Goal: Information Seeking & Learning: Find specific page/section

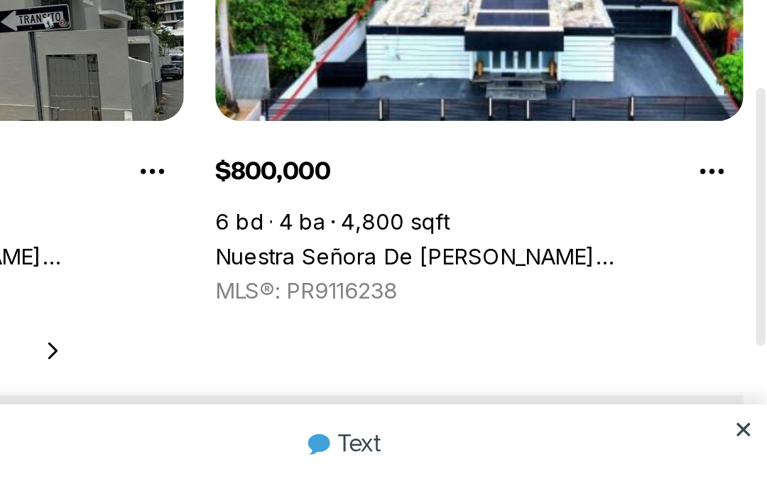
scroll to position [649, 0]
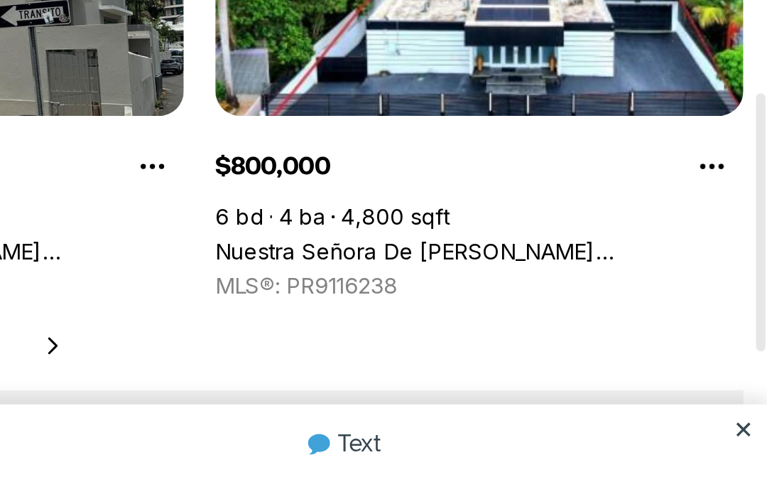
click at [517, 371] on link "Nuestra Señora De [PERSON_NAME] [PERSON_NAME] [STREET_ADDRESS][PERSON_NAME]" at bounding box center [636, 377] width 239 height 13
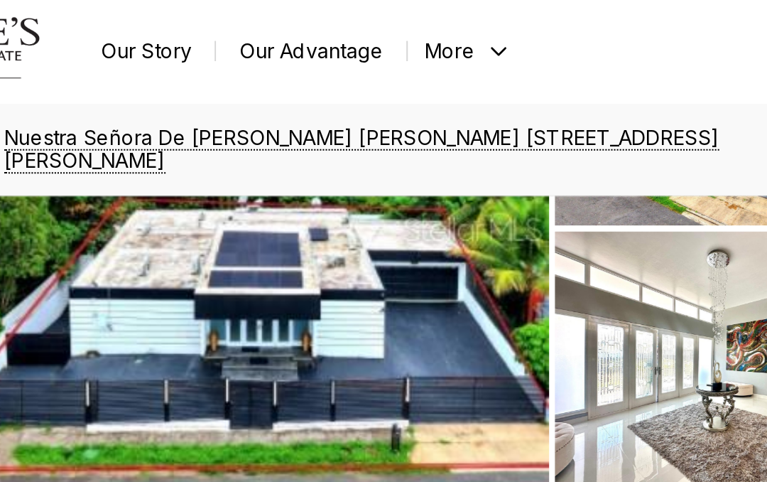
scroll to position [91, 0]
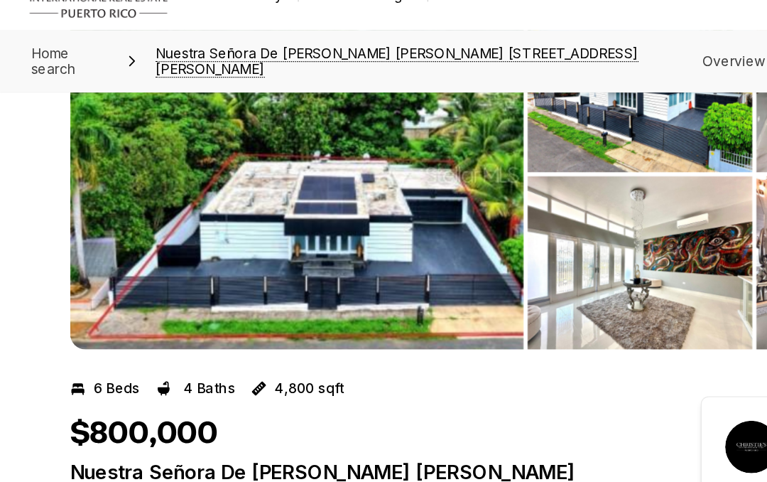
click at [313, 227] on img "View image gallery" at bounding box center [216, 156] width 331 height 256
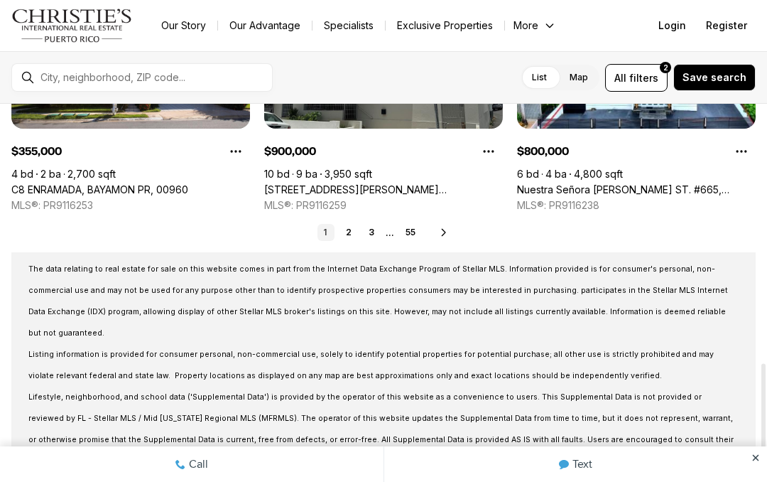
scroll to position [836, 0]
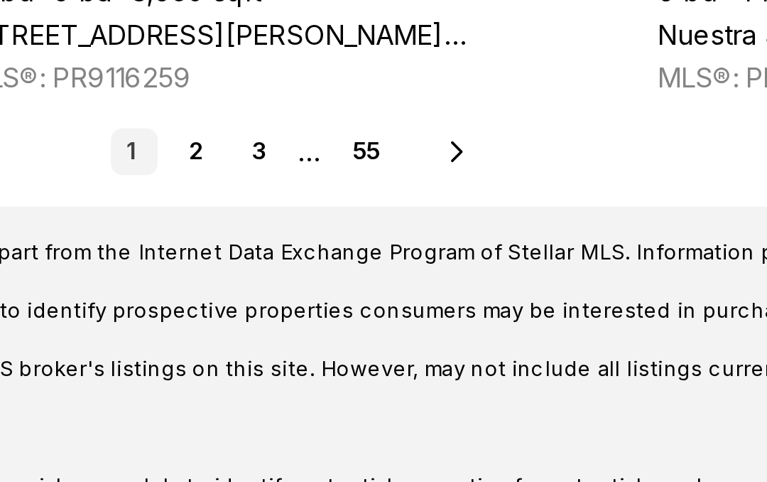
click at [340, 225] on link "2" at bounding box center [348, 233] width 17 height 17
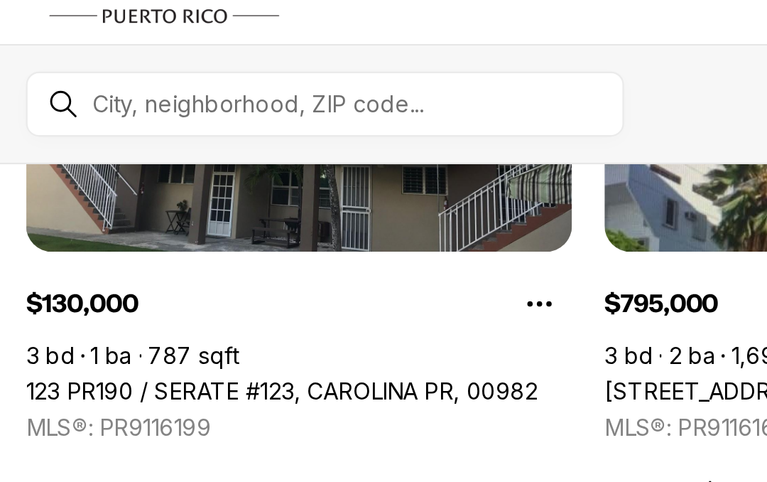
scroll to position [823, 0]
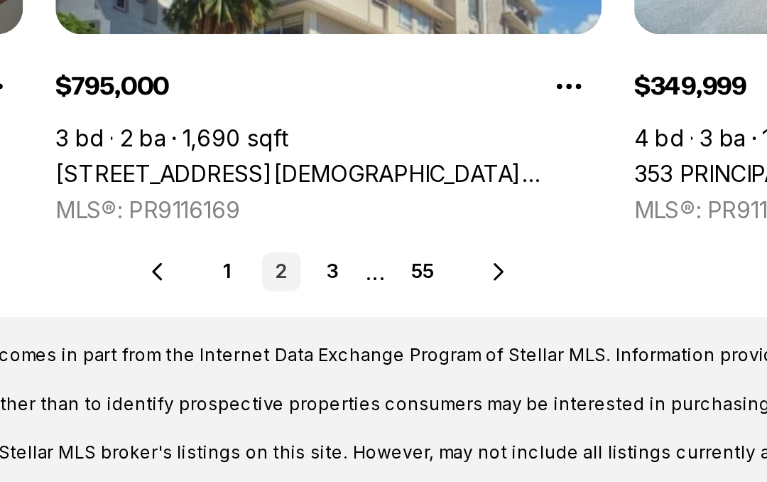
click at [377, 237] on link "3" at bounding box center [385, 245] width 17 height 17
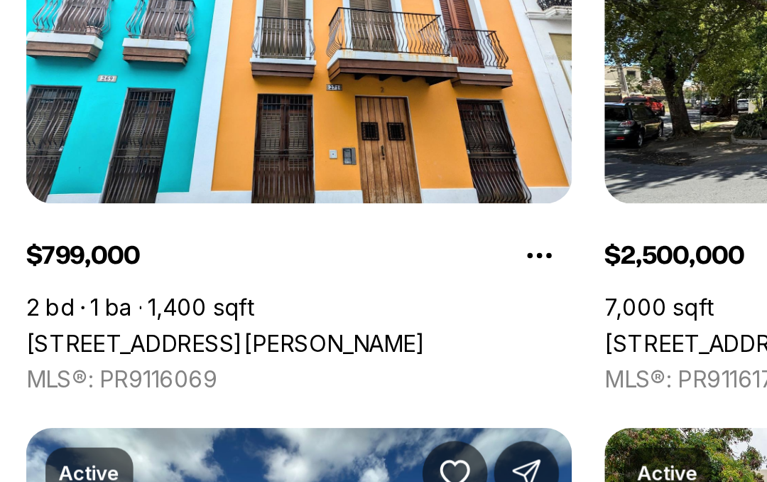
click at [186, 342] on link "271 CALLE DE LA LUNA #3F, SAN JUAN PR, 00901" at bounding box center [98, 348] width 175 height 13
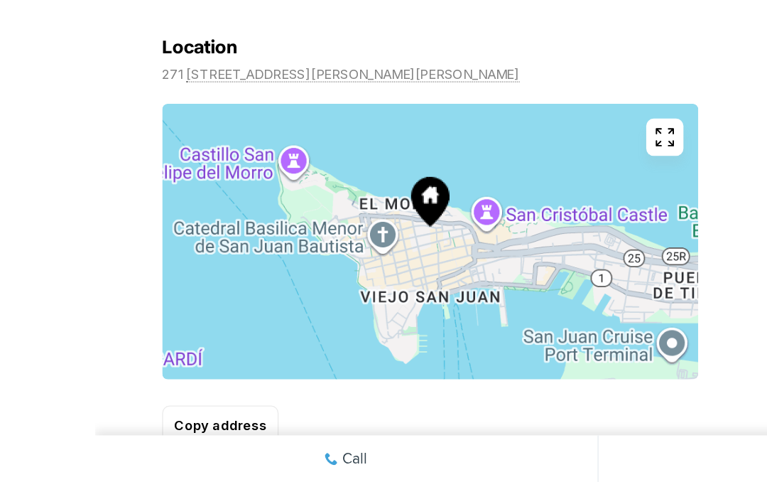
scroll to position [986, 0]
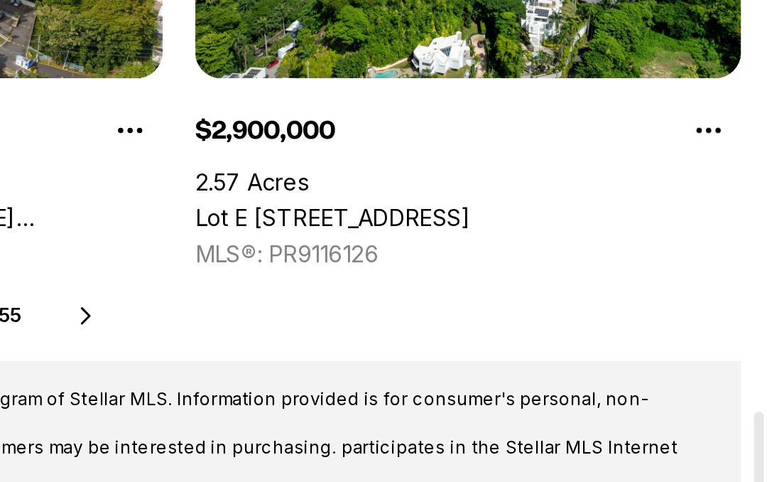
scroll to position [767, 0]
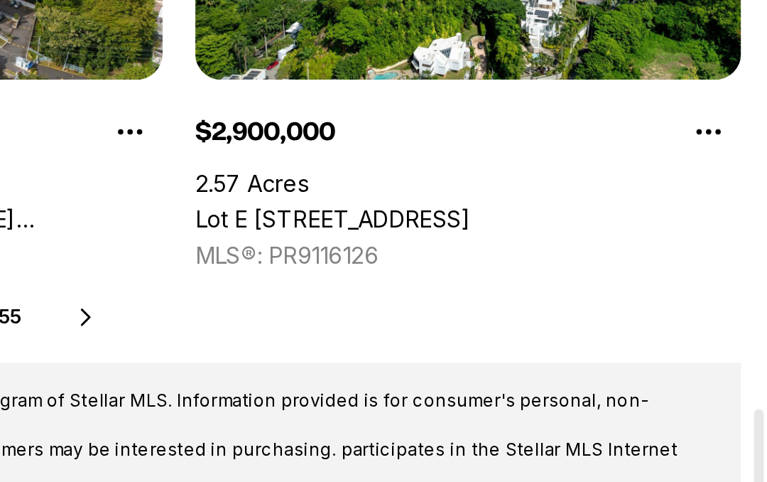
click at [517, 253] on link "Lot E [STREET_ADDRESS]" at bounding box center [577, 259] width 121 height 13
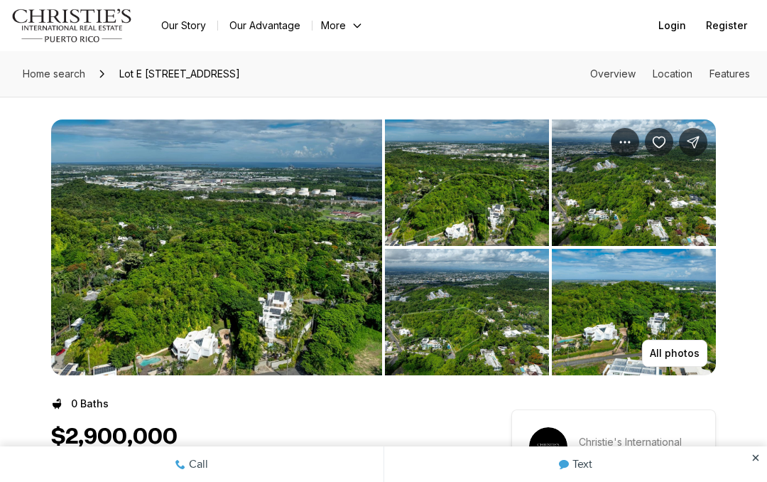
click at [328, 325] on img "View image gallery" at bounding box center [216, 247] width 331 height 256
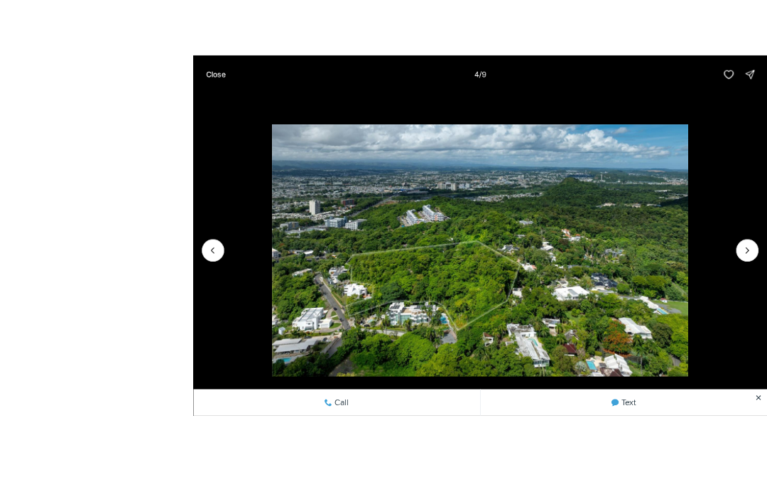
scroll to position [29, 0]
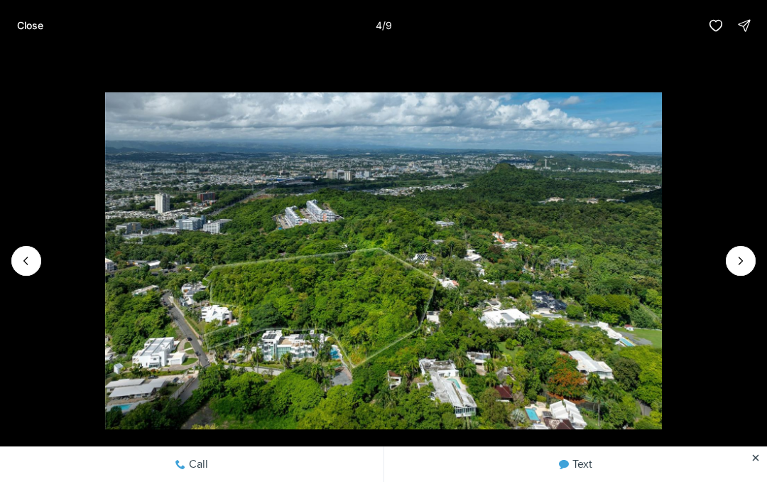
click at [744, 260] on icon "Next slide" at bounding box center [741, 261] width 14 height 14
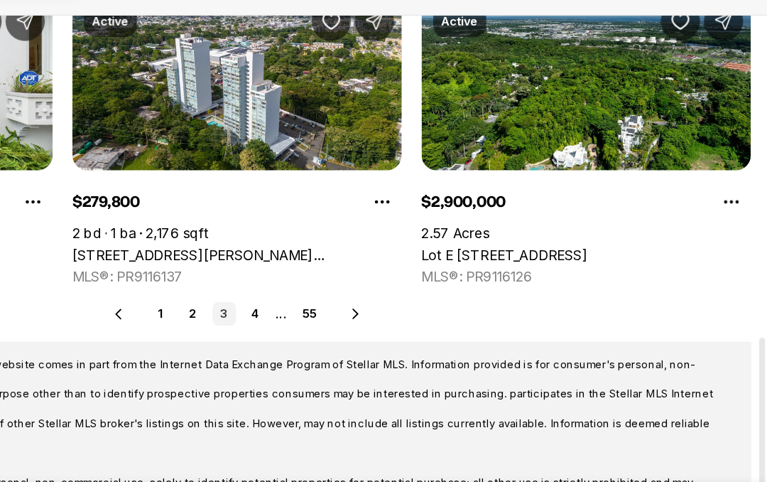
click at [389, 311] on link "4" at bounding box center [397, 319] width 17 height 17
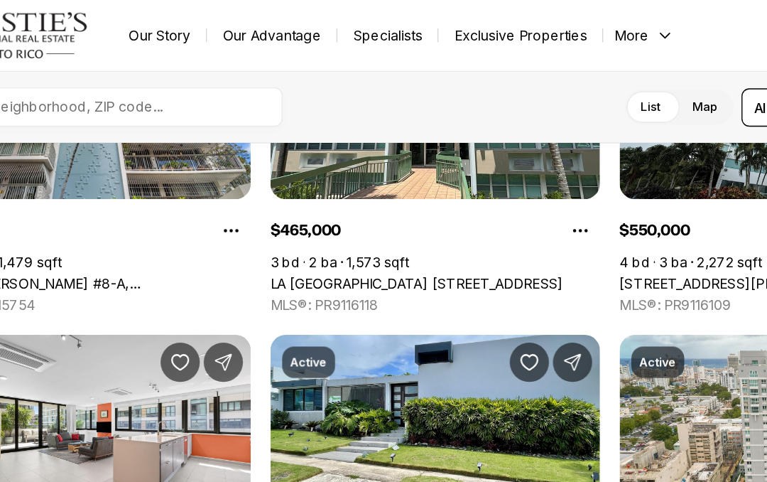
scroll to position [144, 0]
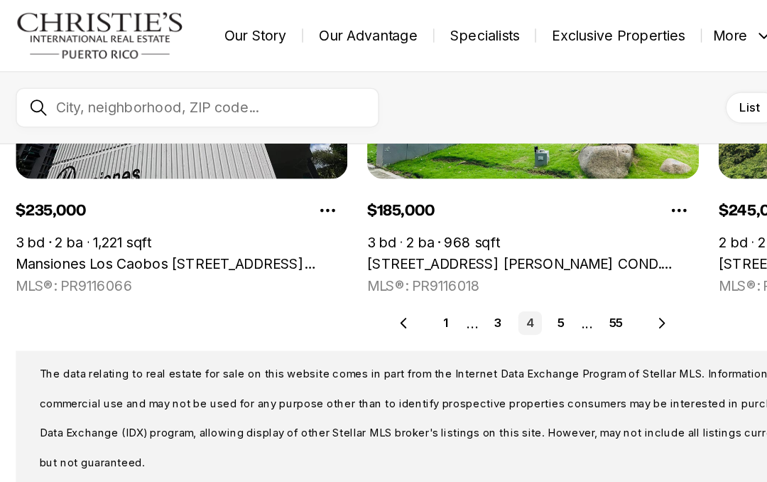
scroll to position [836, 0]
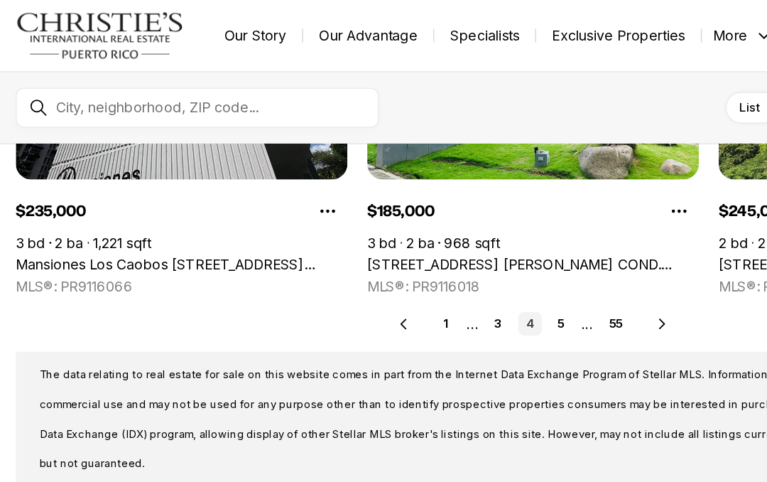
click at [409, 236] on link "5" at bounding box center [404, 233] width 17 height 17
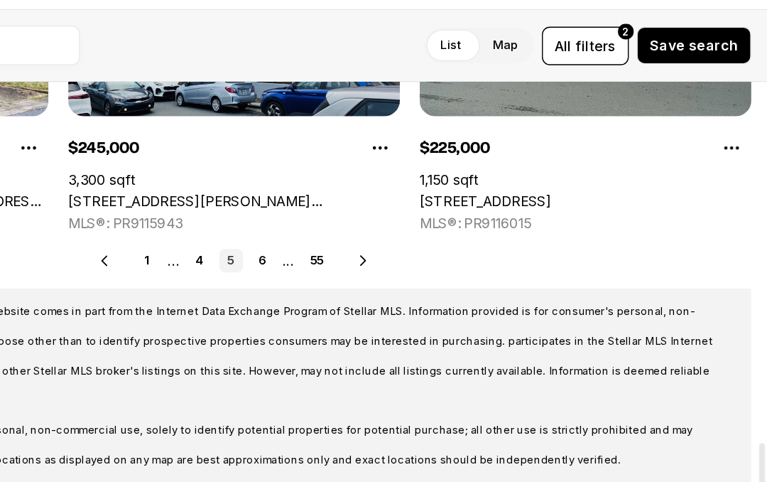
scroll to position [836, 0]
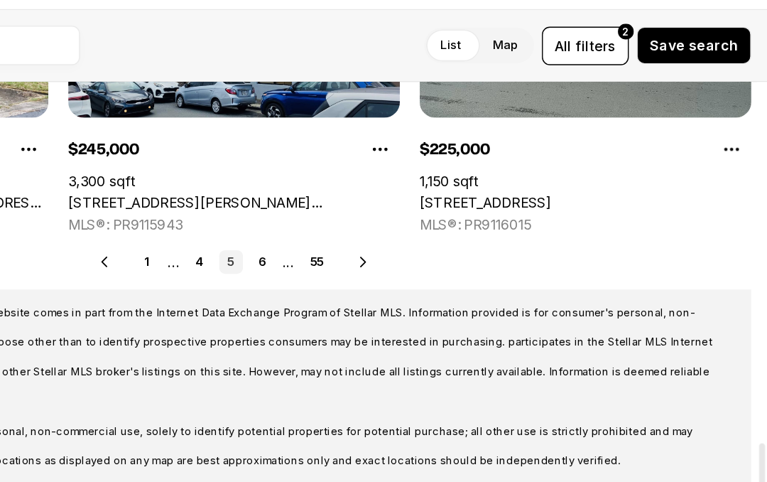
click at [396, 225] on link "6" at bounding box center [404, 233] width 17 height 17
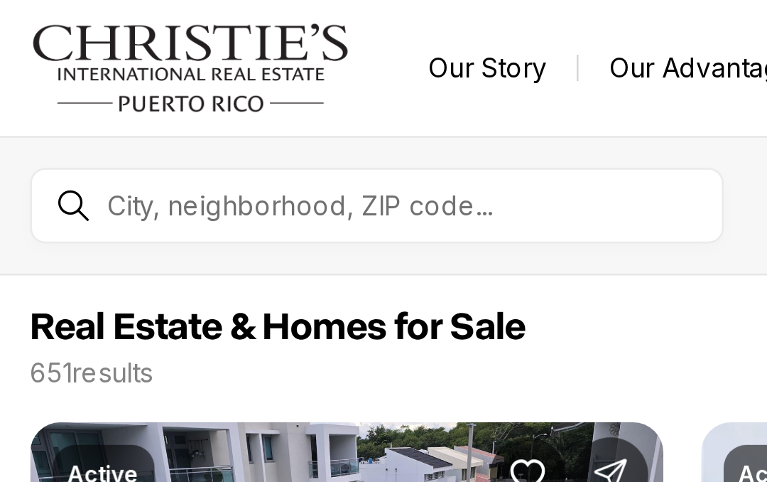
click at [27, 75] on div at bounding box center [141, 77] width 261 height 28
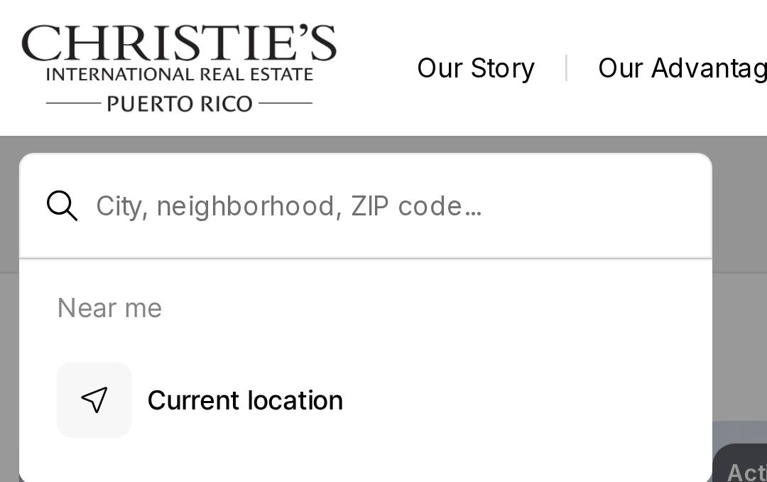
click at [23, 78] on div at bounding box center [141, 78] width 261 height 40
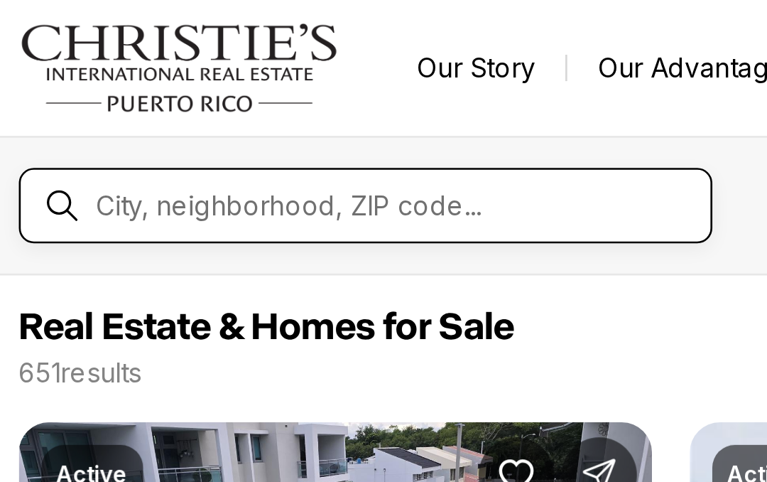
click at [41, 80] on input "text" at bounding box center [154, 77] width 226 height 11
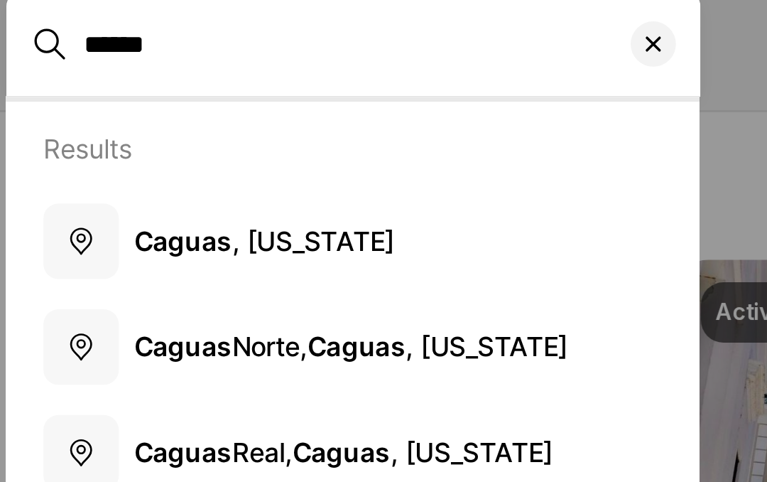
type input "******"
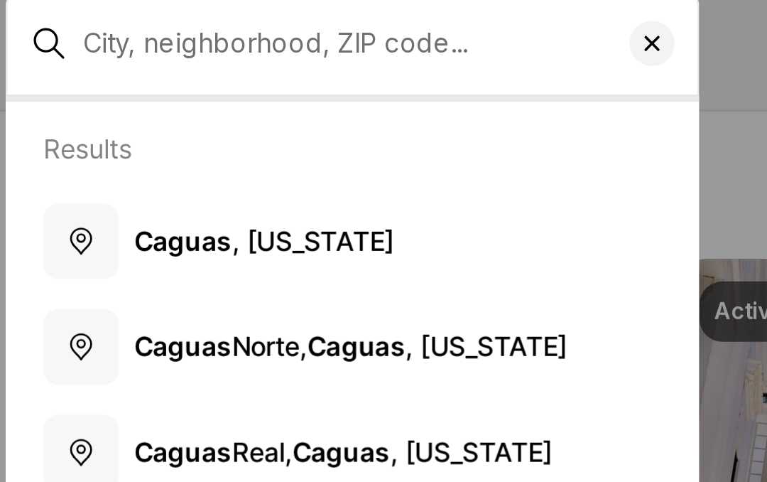
type input "**********"
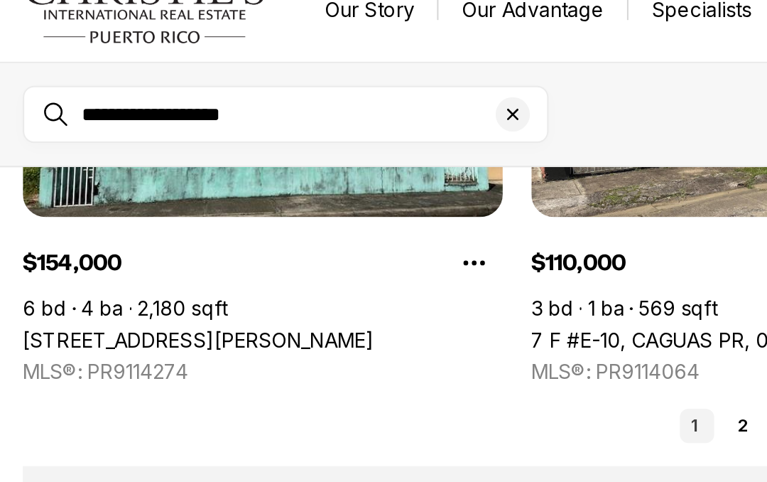
scroll to position [836, 0]
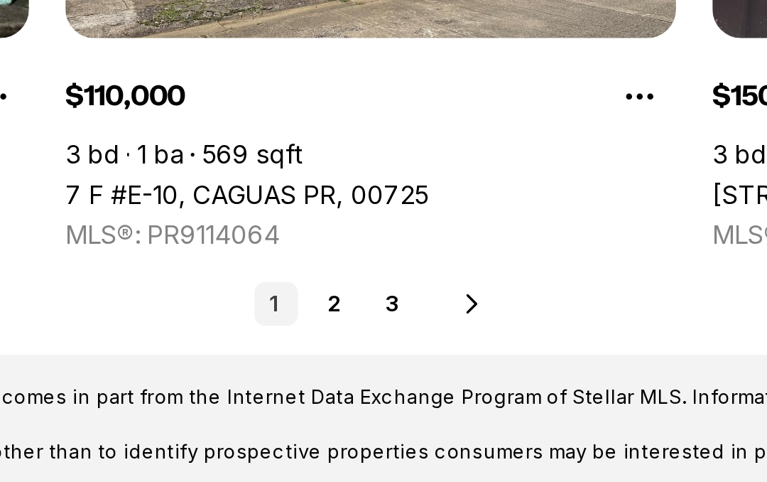
click at [361, 225] on link "2" at bounding box center [369, 233] width 17 height 17
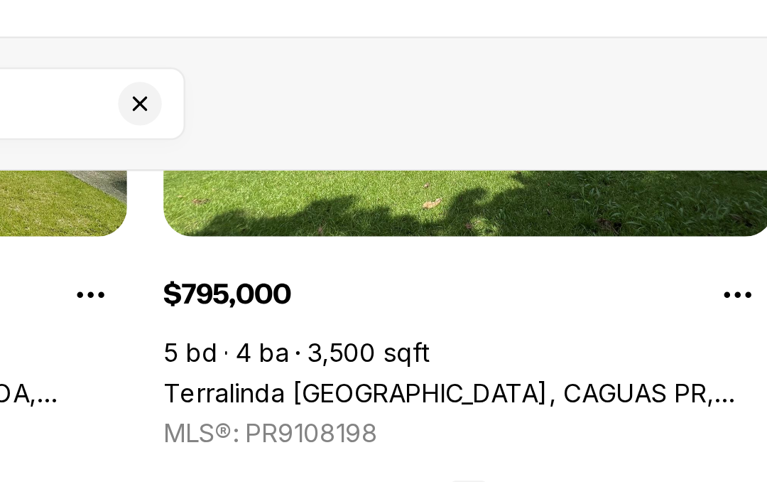
scroll to position [836, 0]
click at [284, 64] on div "List Map List Map All filters 2 Save search" at bounding box center [520, 78] width 472 height 28
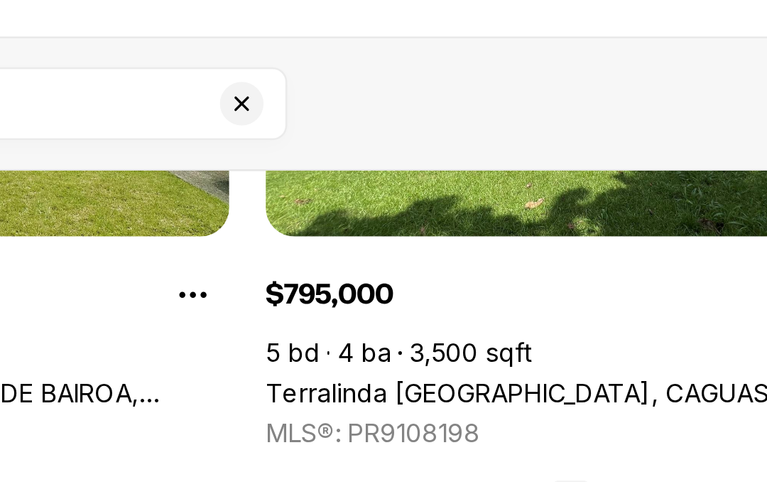
click at [249, 72] on icon "Clear search input" at bounding box center [254, 77] width 11 height 11
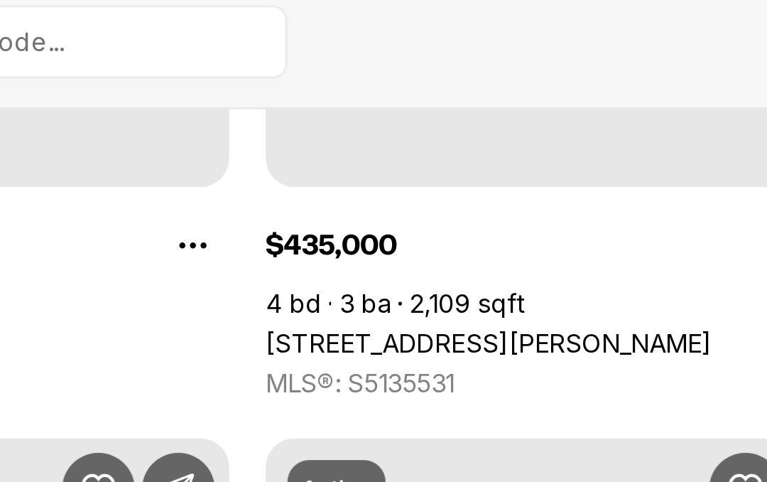
scroll to position [144, 0]
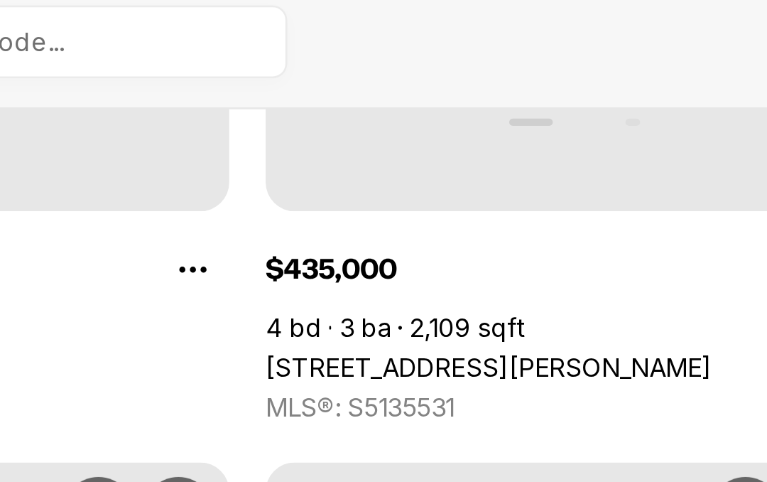
click at [256, 176] on div "Active $299,900 3 bd 2 ba 1,268 sqft 128 CROOKED PINE RD, PORT ORANGE FL, 32128…" at bounding box center [383, 461] width 745 height 890
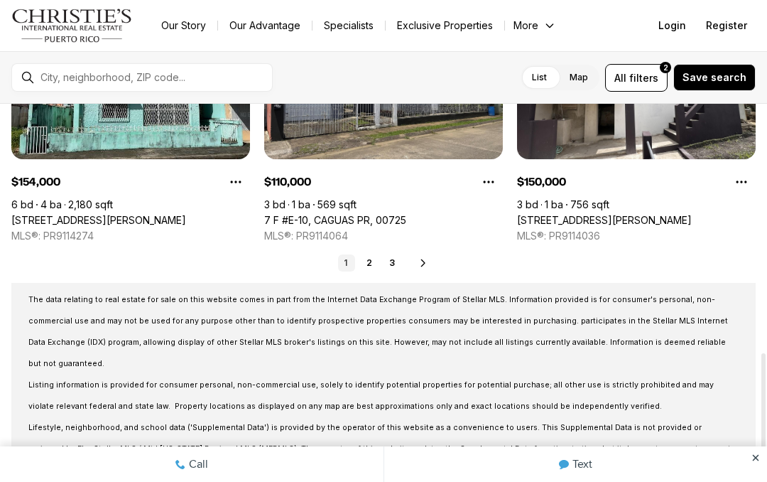
scroll to position [777, 0]
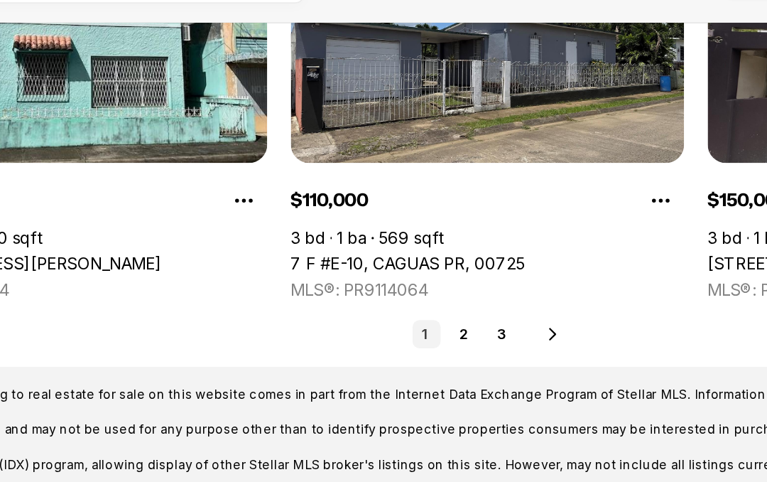
click at [361, 284] on link "2" at bounding box center [369, 292] width 17 height 17
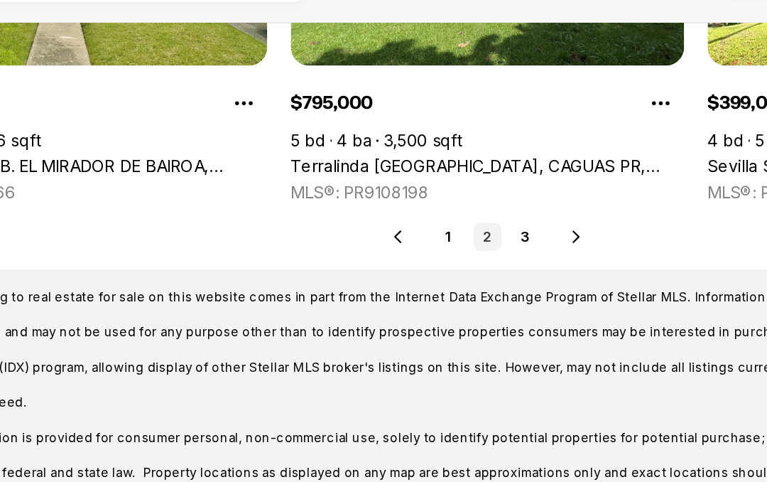
scroll to position [836, 0]
click at [398, 225] on link "3" at bounding box center [406, 233] width 17 height 17
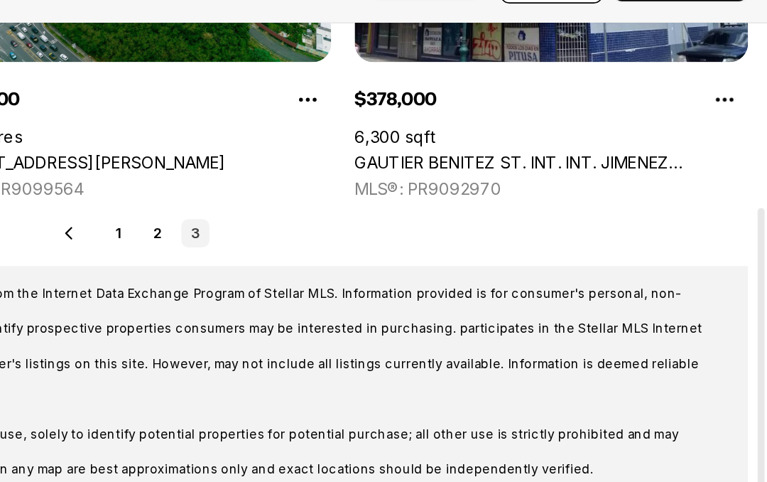
scroll to position [158, 0]
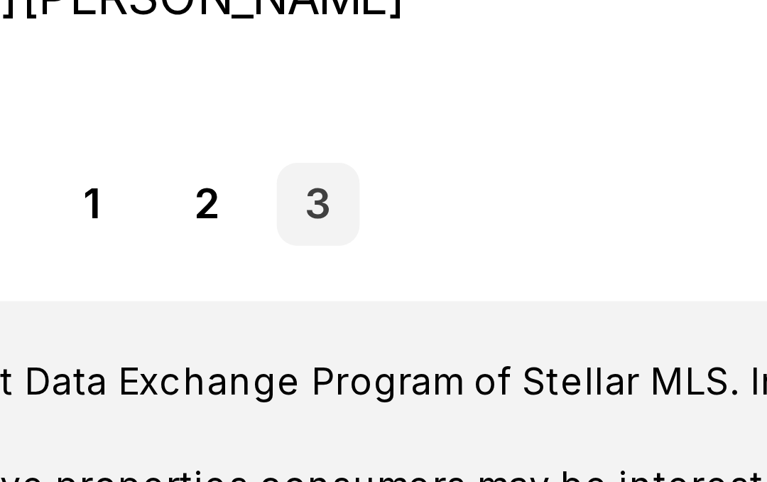
click at [109, 225] on div "Prev 1 2 3" at bounding box center [383, 233] width 745 height 17
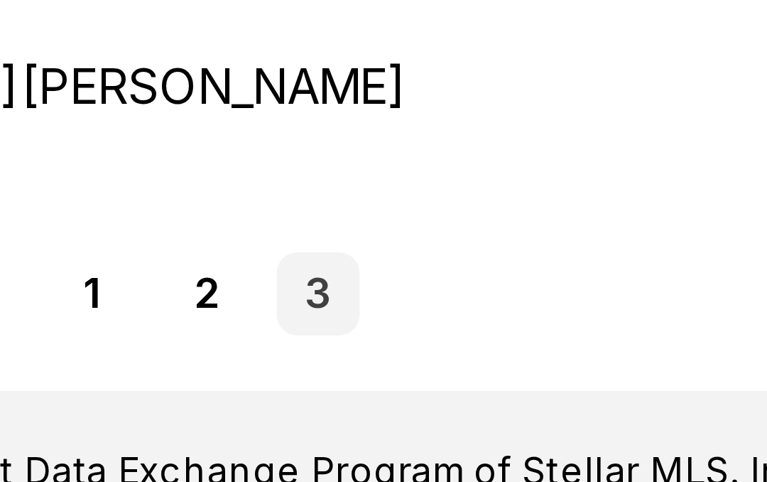
scroll to position [136, 0]
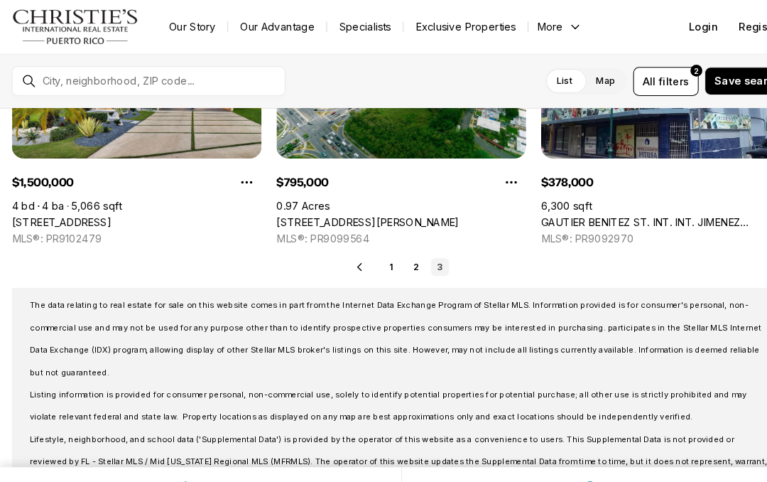
click at [428, 259] on link "3" at bounding box center [420, 255] width 17 height 17
click at [426, 244] on div "Real Estate & Homes for Sale 27 results Newest Active $1,500,000 4 bd 4 ba 5,06…" at bounding box center [383, 250] width 767 height 564
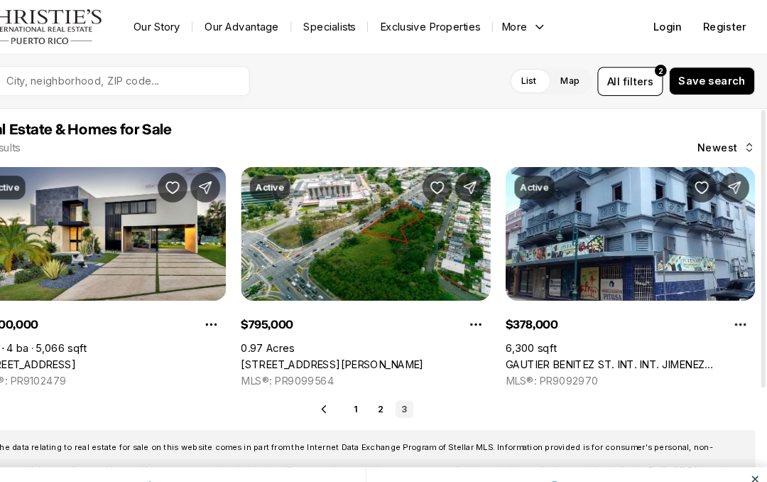
scroll to position [0, 0]
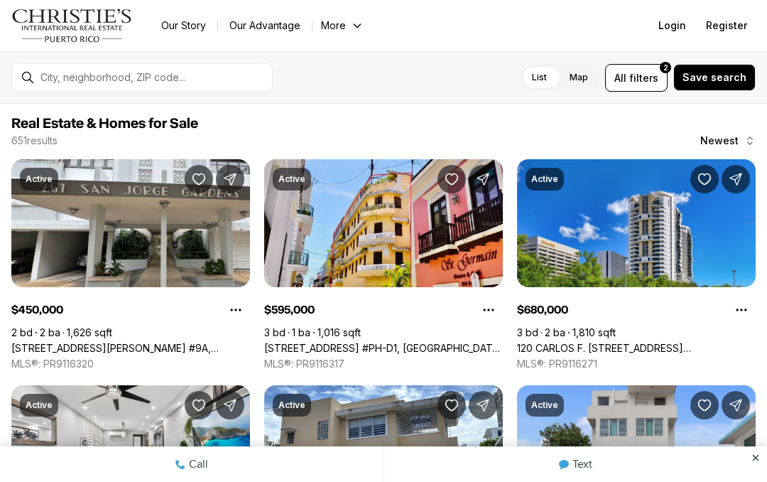
click at [58, 68] on div at bounding box center [153, 77] width 237 height 23
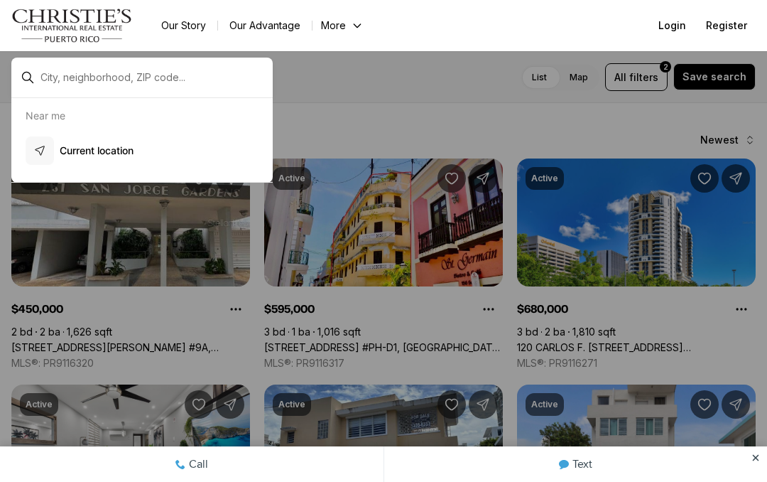
click at [60, 80] on input "text" at bounding box center [154, 77] width 226 height 11
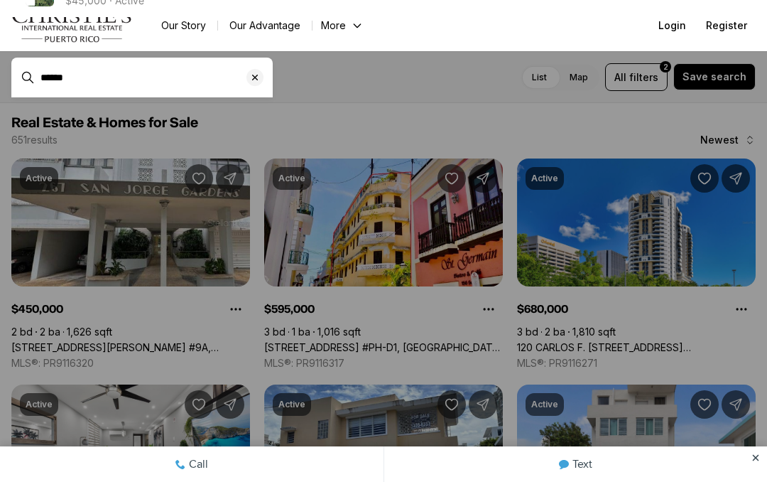
type input "******"
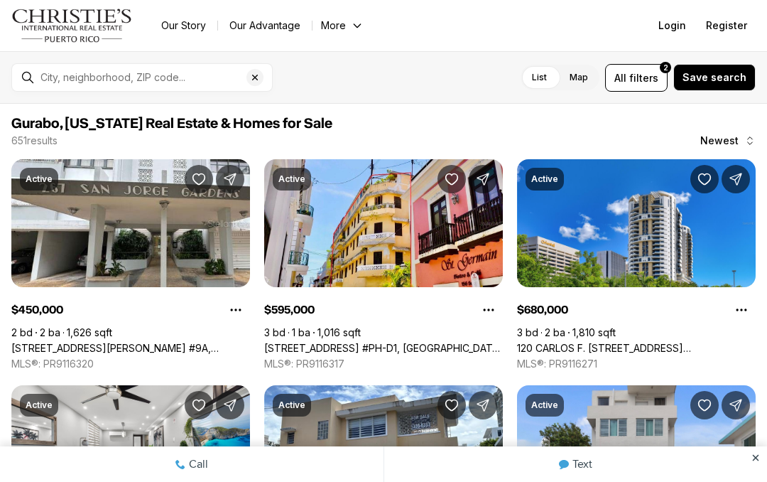
type input "**********"
